Goal: Find specific page/section: Find specific page/section

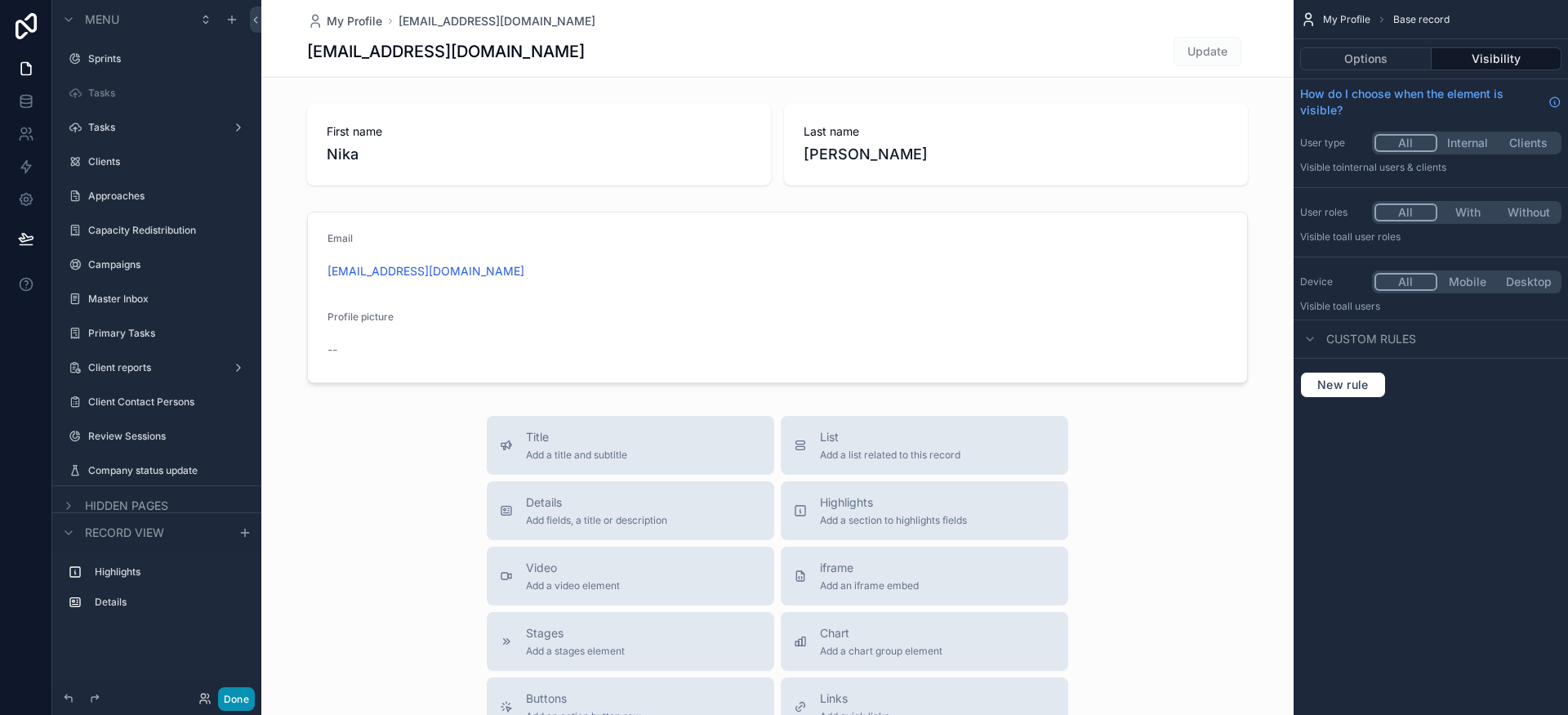
click at [237, 707] on button "Done" at bounding box center [236, 699] width 36 height 23
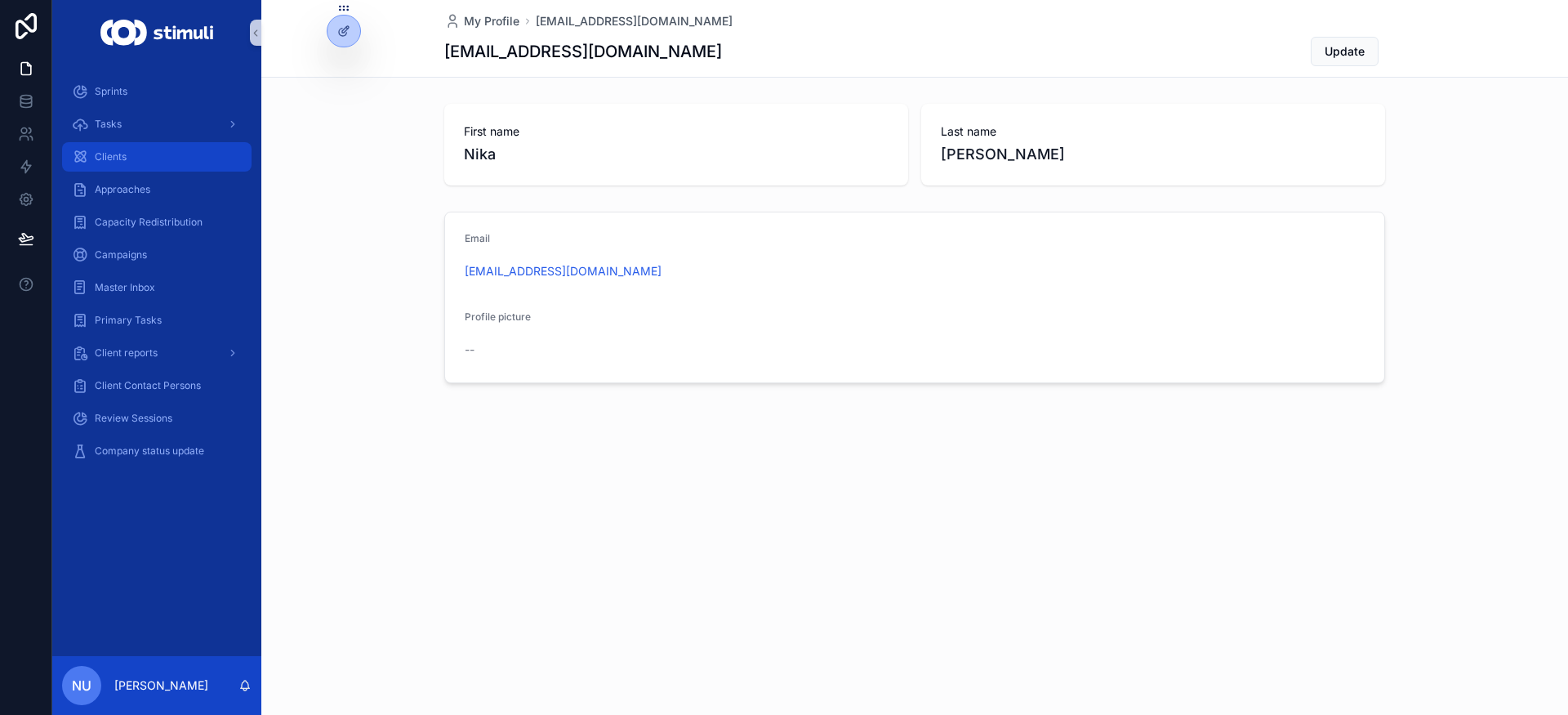
click at [135, 159] on div "Clients" at bounding box center [157, 157] width 170 height 26
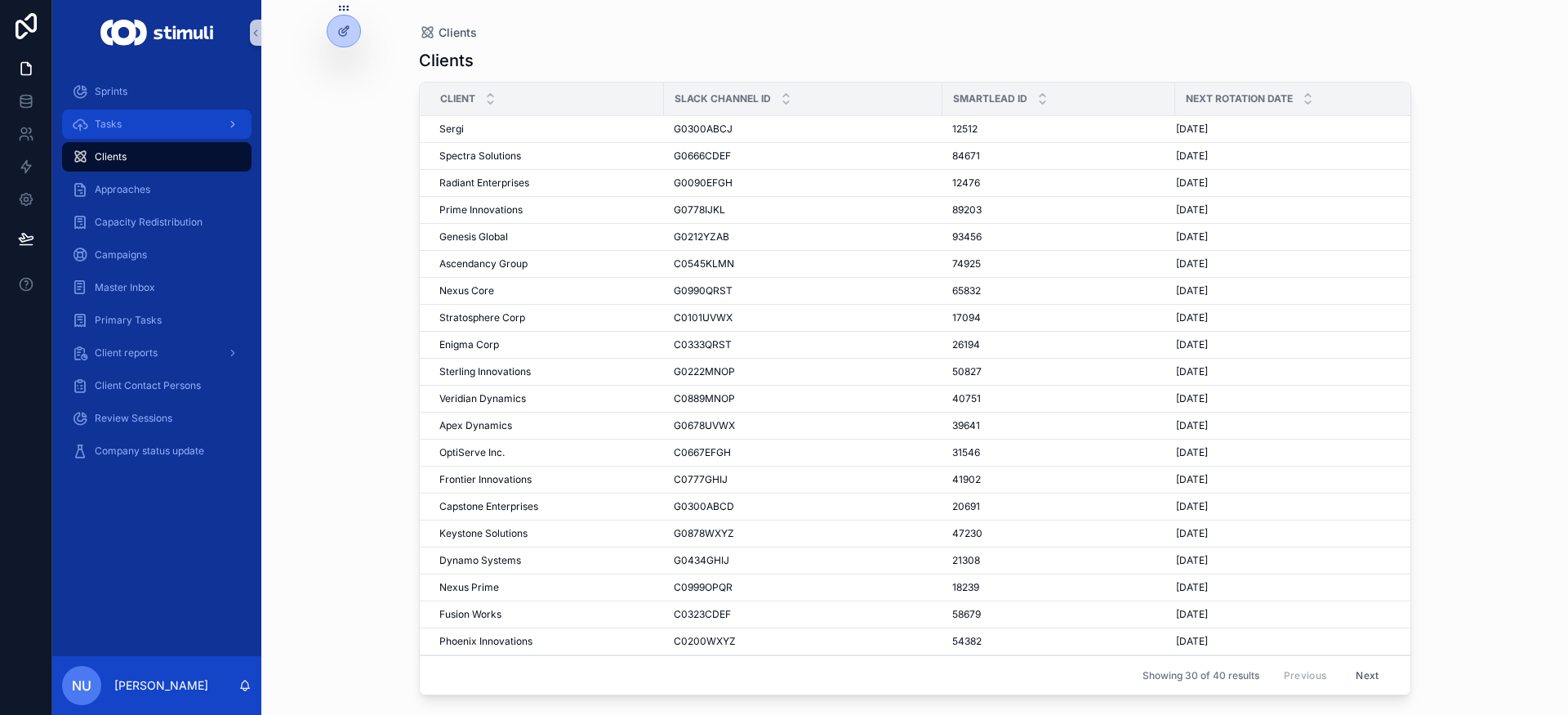
click at [133, 133] on div "Tasks" at bounding box center [157, 124] width 170 height 26
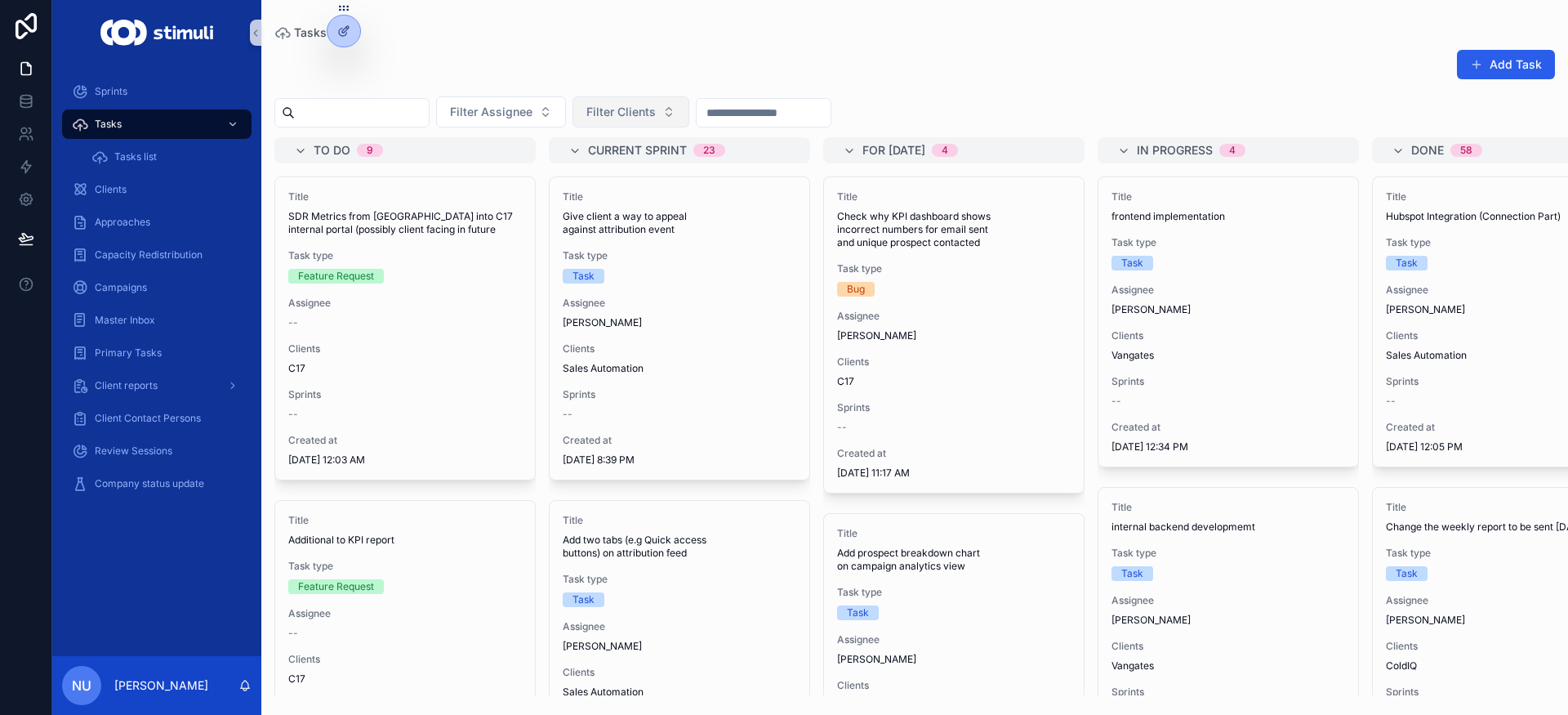
click at [656, 105] on span "Filter Clients" at bounding box center [621, 112] width 69 height 16
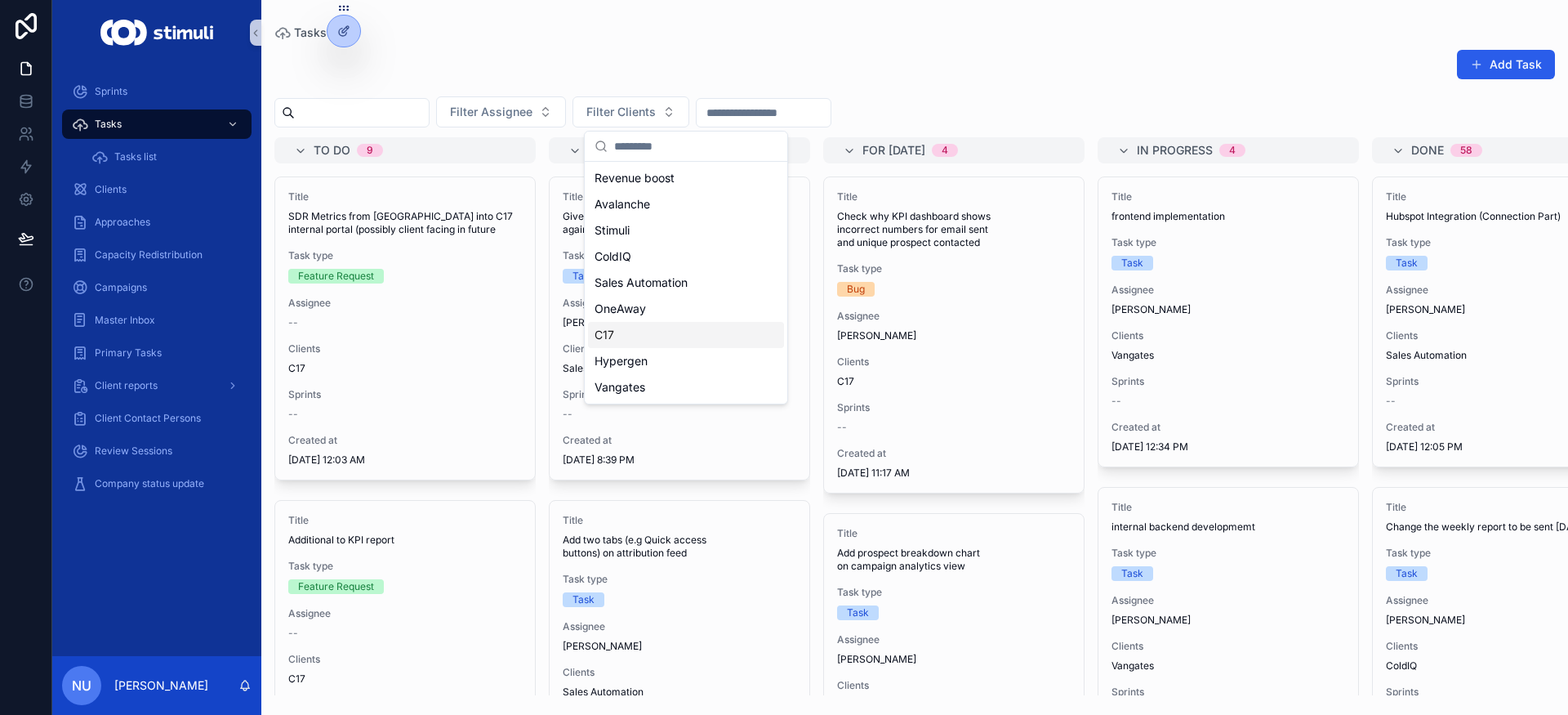
click at [663, 331] on div "C17" at bounding box center [686, 335] width 196 height 26
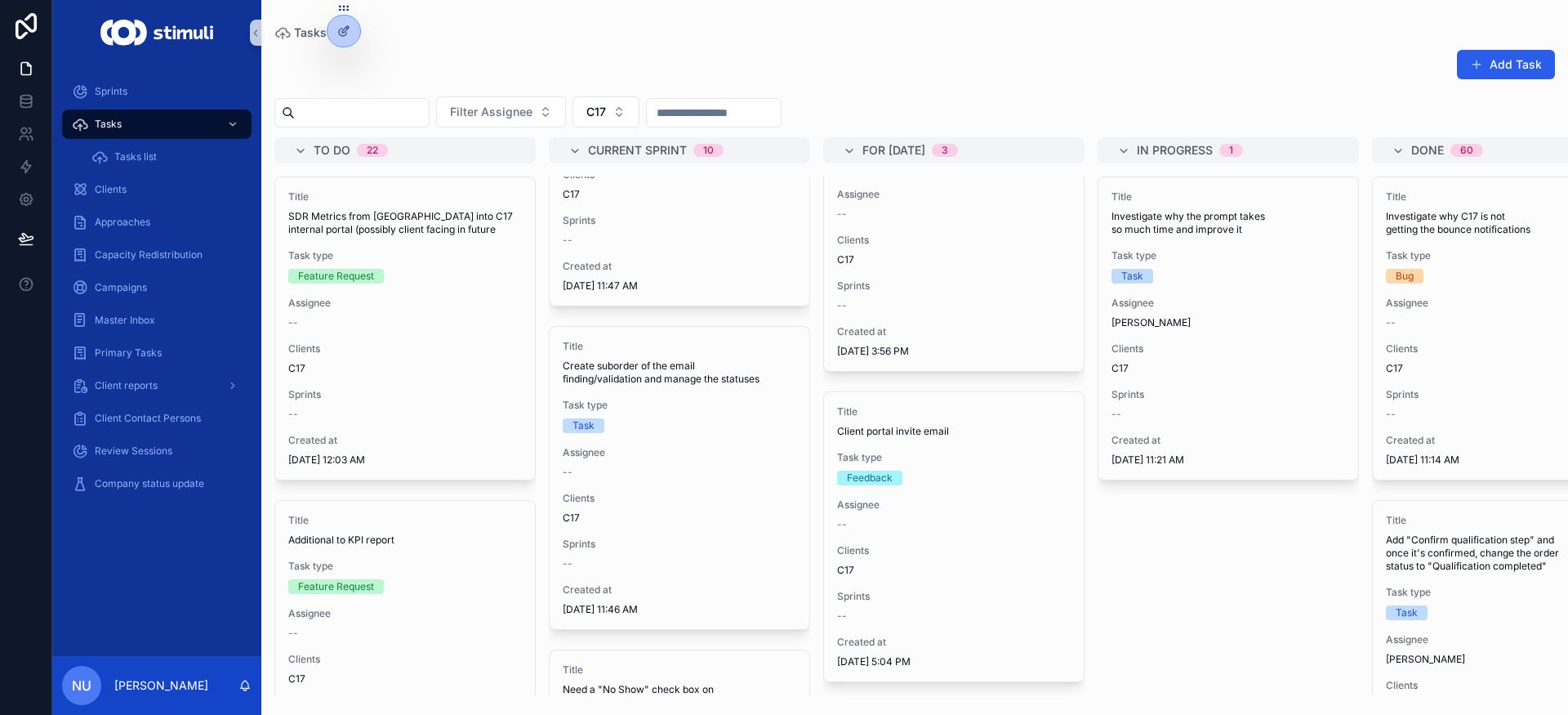
scroll to position [505, 0]
